Goal: Navigation & Orientation: Find specific page/section

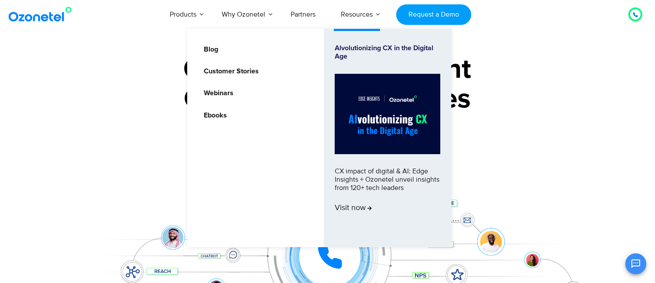
drag, startPoint x: 0, startPoint y: 0, endPoint x: 213, endPoint y: 58, distance: 220.8
click at [213, 58] on ul "Blog Customer Stories Webinars Ebooks Alvolutionizing CX in the Digital Age CX …" at bounding box center [319, 138] width 264 height 218
click at [213, 54] on link "Blog" at bounding box center [208, 49] width 21 height 11
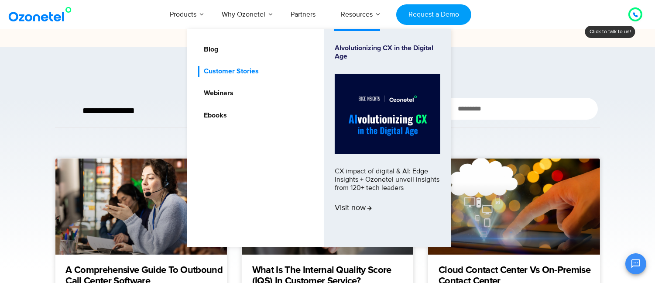
click at [212, 69] on link "Customer Stories" at bounding box center [229, 71] width 62 height 11
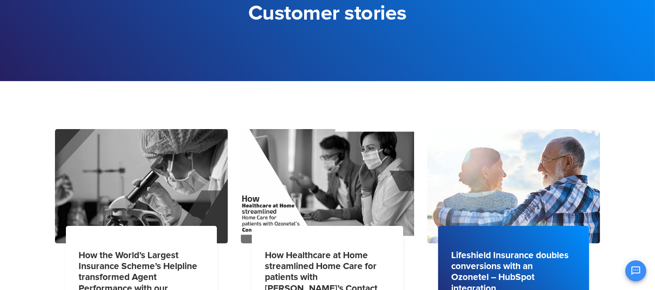
scroll to position [97, 0]
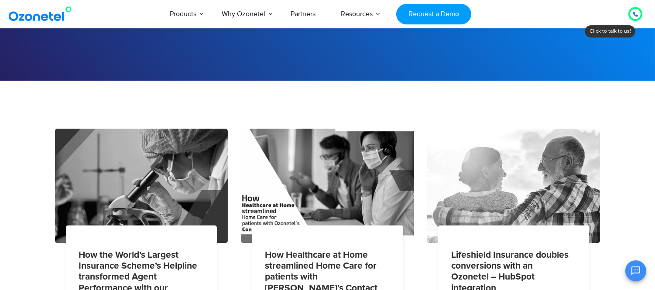
click at [634, 18] on div at bounding box center [635, 14] width 5 height 10
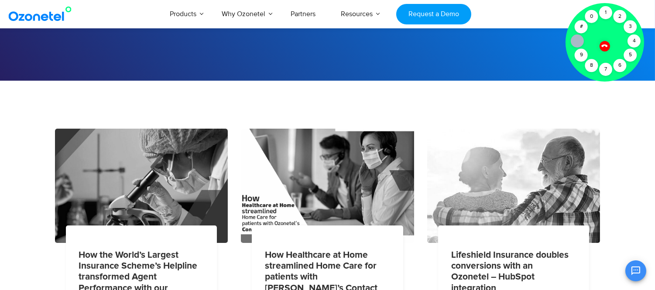
click at [606, 45] on icon at bounding box center [604, 46] width 6 height 6
